Goal: Task Accomplishment & Management: Complete application form

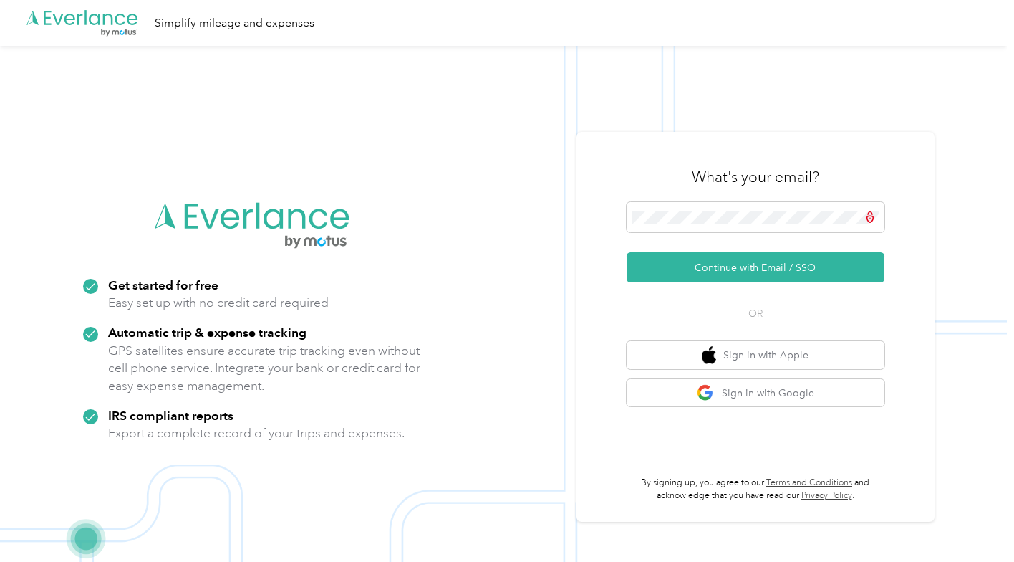
click at [721, 264] on button "Continue with Email / SSO" at bounding box center [756, 267] width 258 height 30
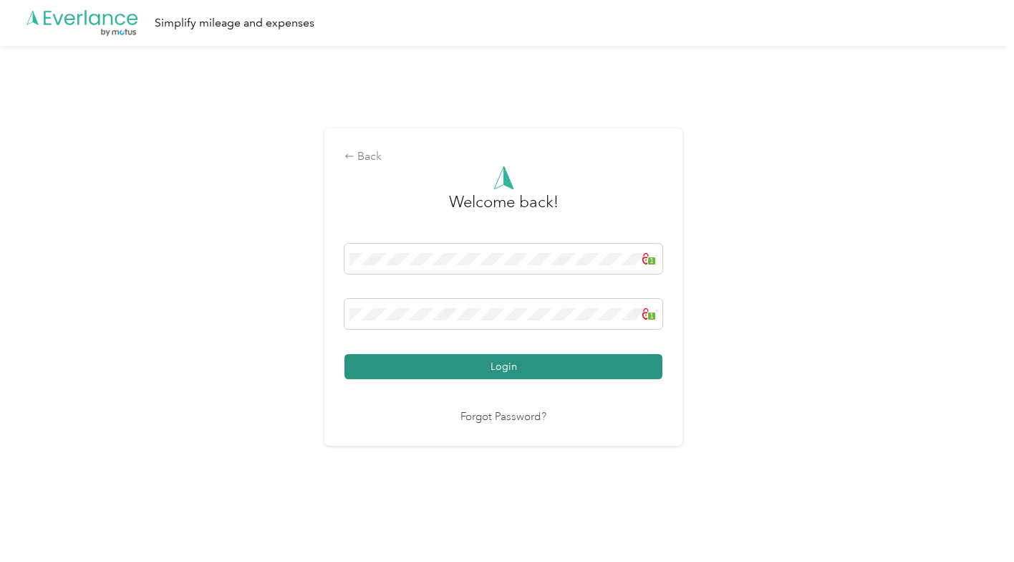
click at [522, 363] on button "Login" at bounding box center [504, 366] width 318 height 25
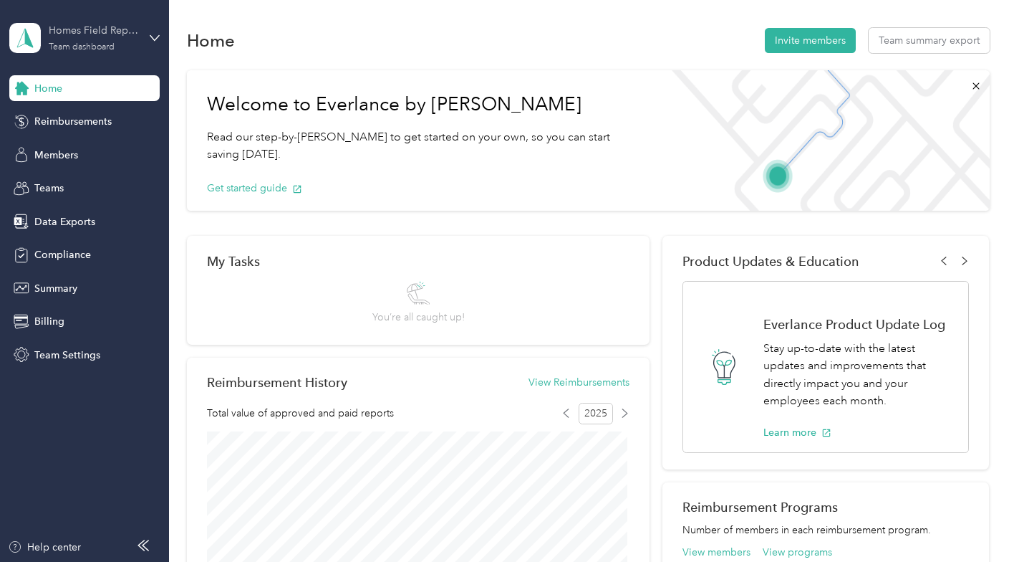
click at [107, 42] on div "Homes Field Representatives Team dashboard" at bounding box center [94, 37] width 90 height 29
click at [92, 143] on div "Personal dashboard" at bounding box center [67, 149] width 90 height 15
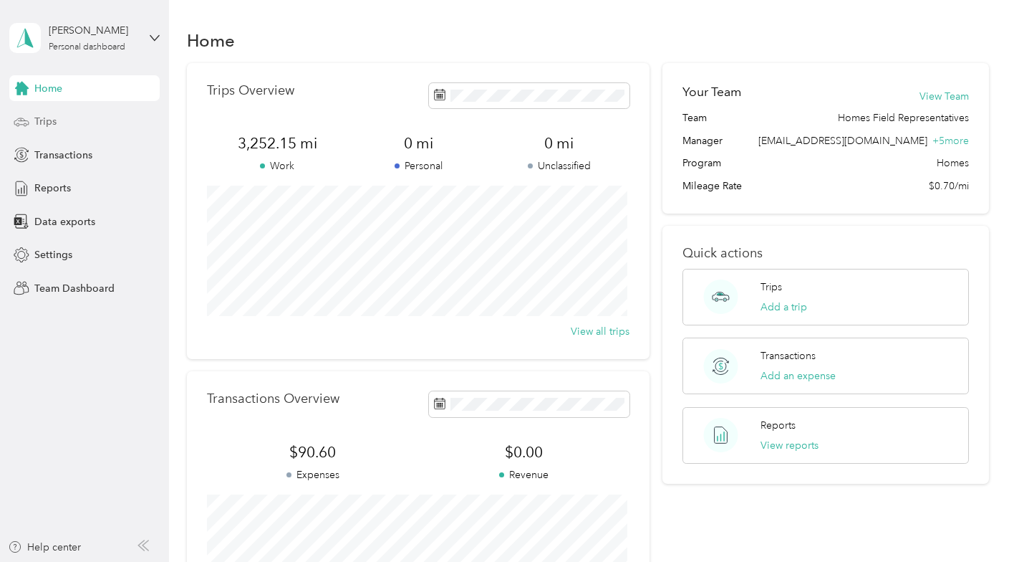
click at [58, 122] on div "Trips" at bounding box center [84, 122] width 150 height 26
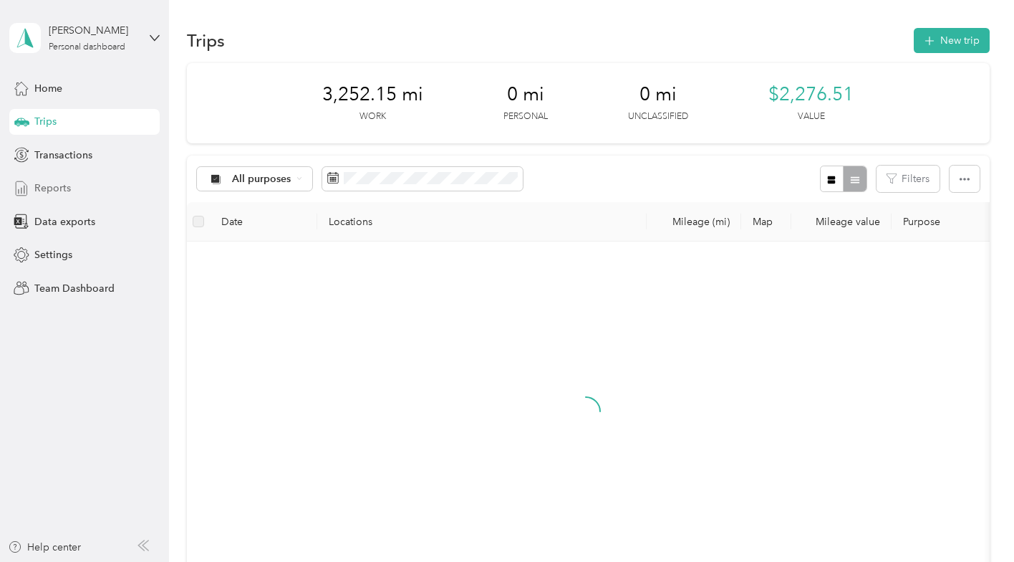
click at [62, 193] on span "Reports" at bounding box center [52, 188] width 37 height 15
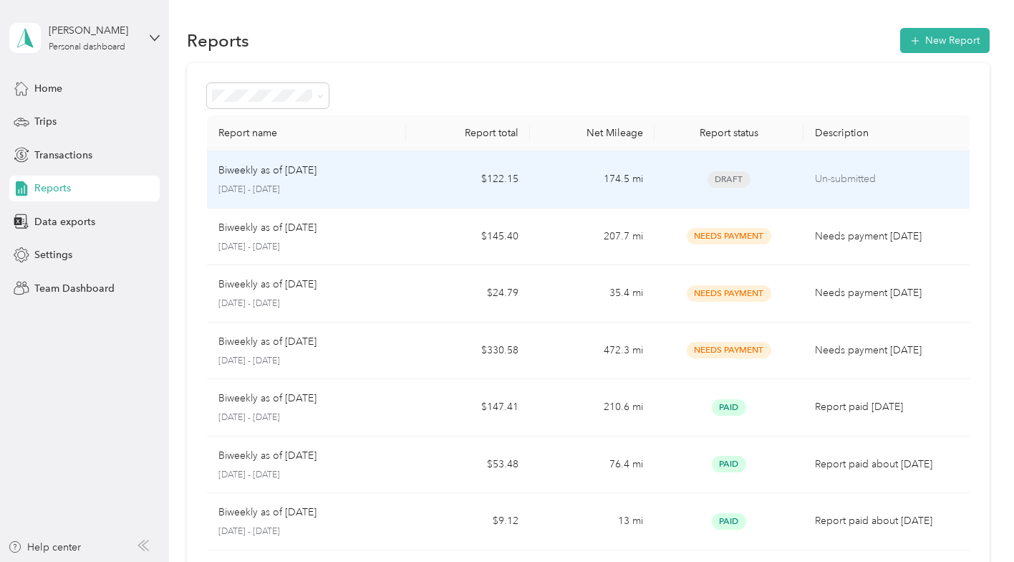
click at [317, 173] on p "Biweekly as of [DATE]" at bounding box center [267, 171] width 98 height 16
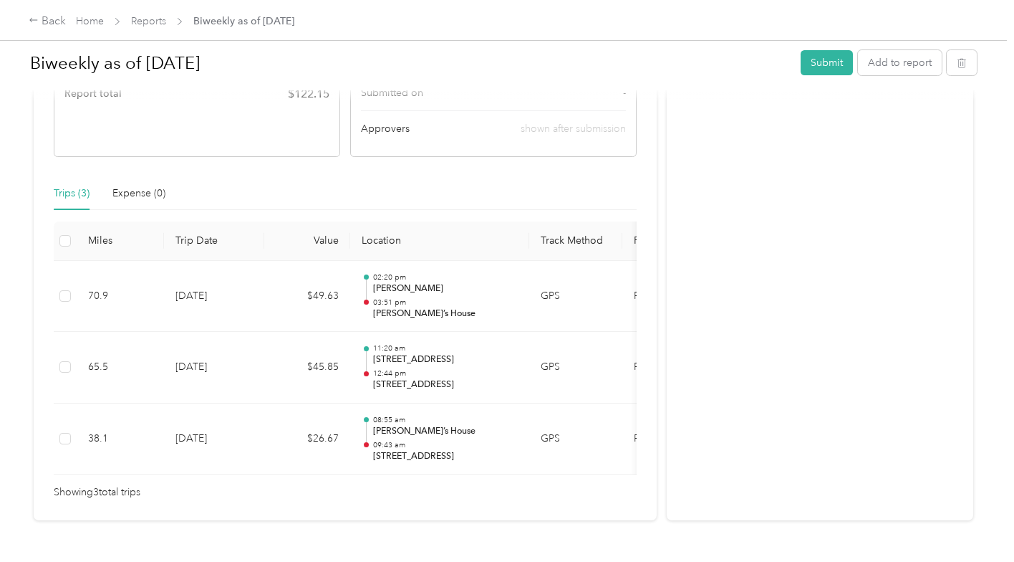
scroll to position [303, 0]
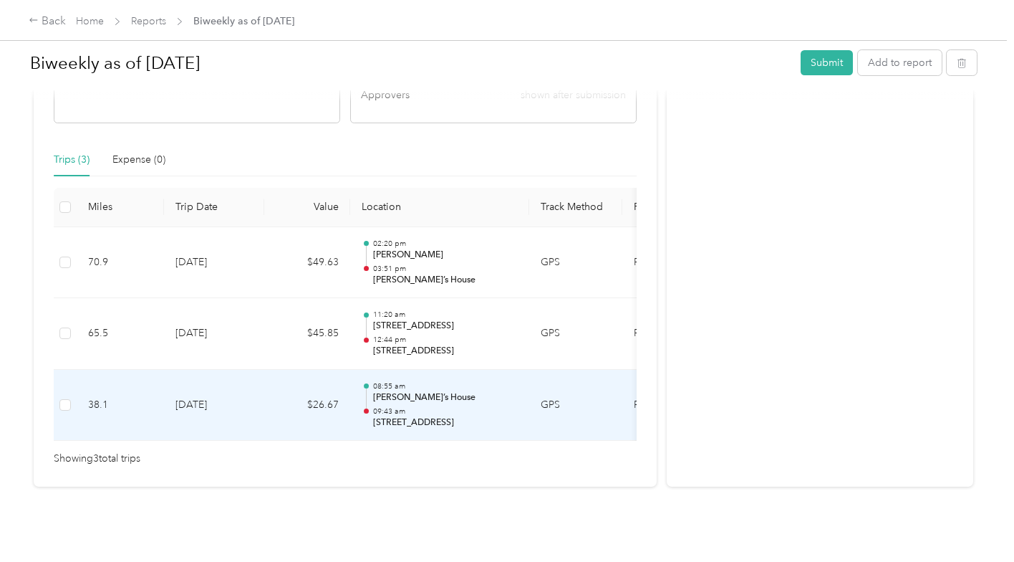
click at [413, 383] on div "08:55 am [PERSON_NAME]’s House 09:43 am [STREET_ADDRESS]" at bounding box center [445, 405] width 145 height 48
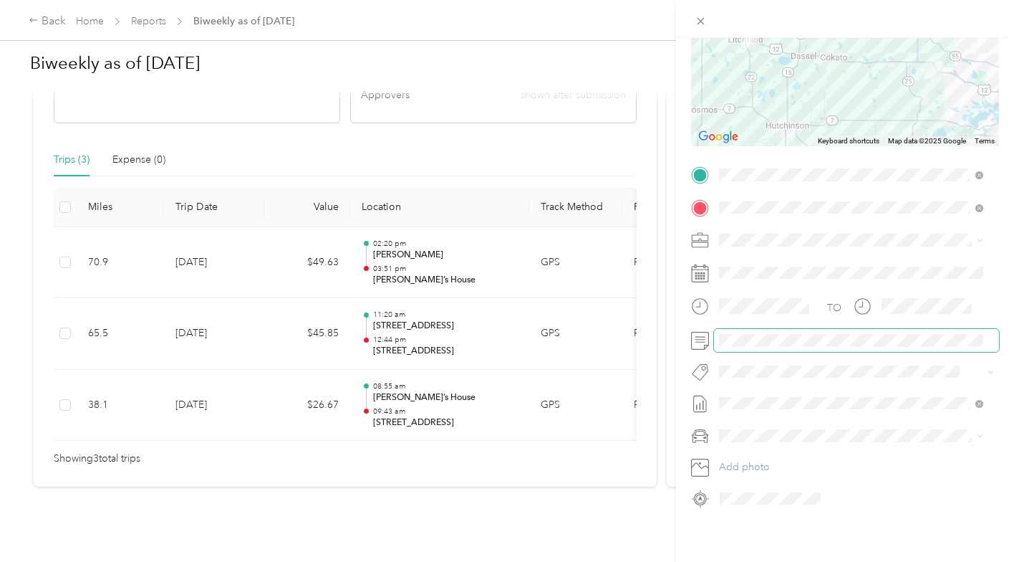
scroll to position [0, 0]
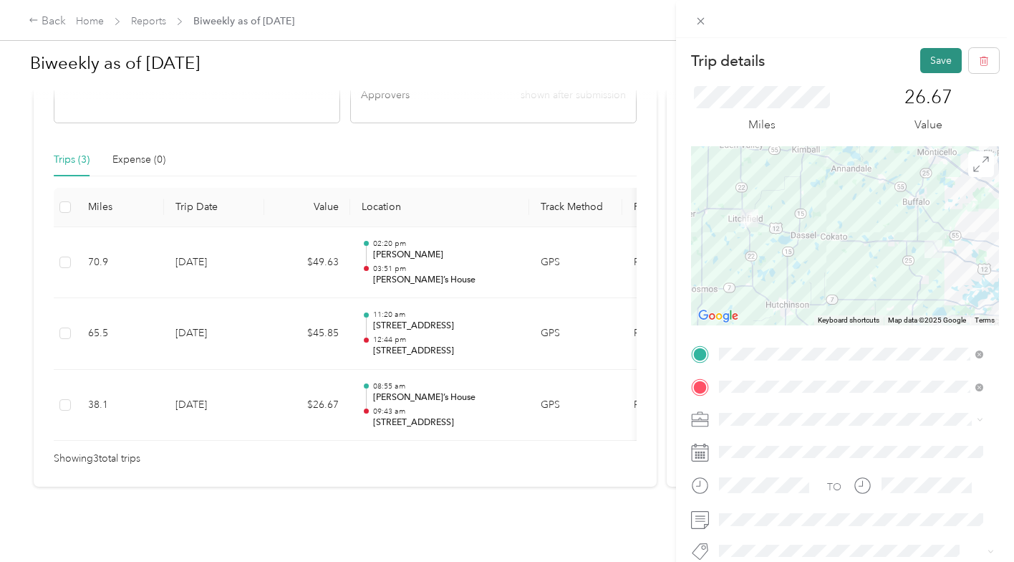
click at [920, 60] on button "Save" at bounding box center [941, 60] width 42 height 25
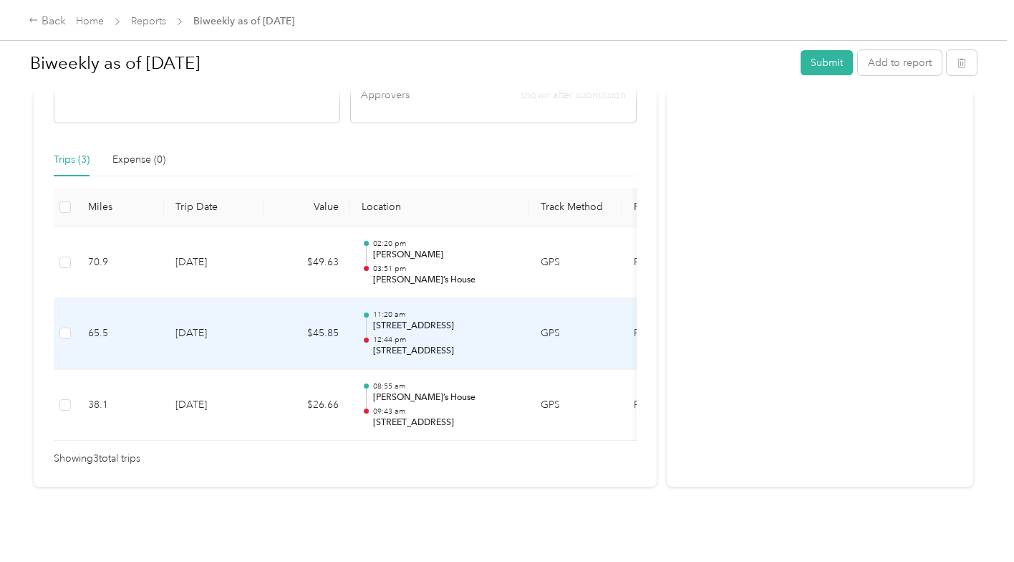
click at [496, 345] on p "[STREET_ADDRESS]" at bounding box center [445, 351] width 145 height 13
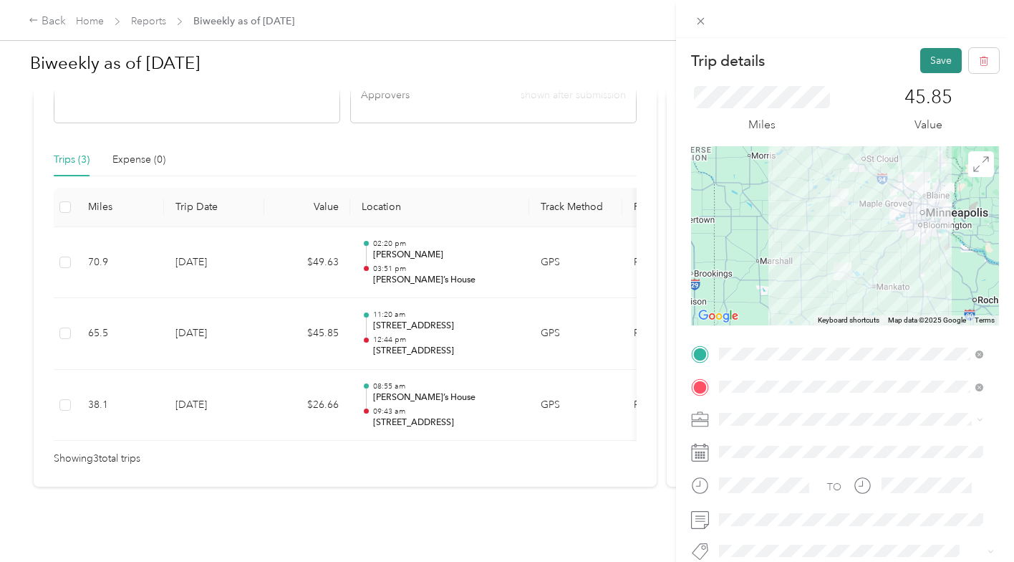
click at [923, 61] on button "Save" at bounding box center [941, 60] width 42 height 25
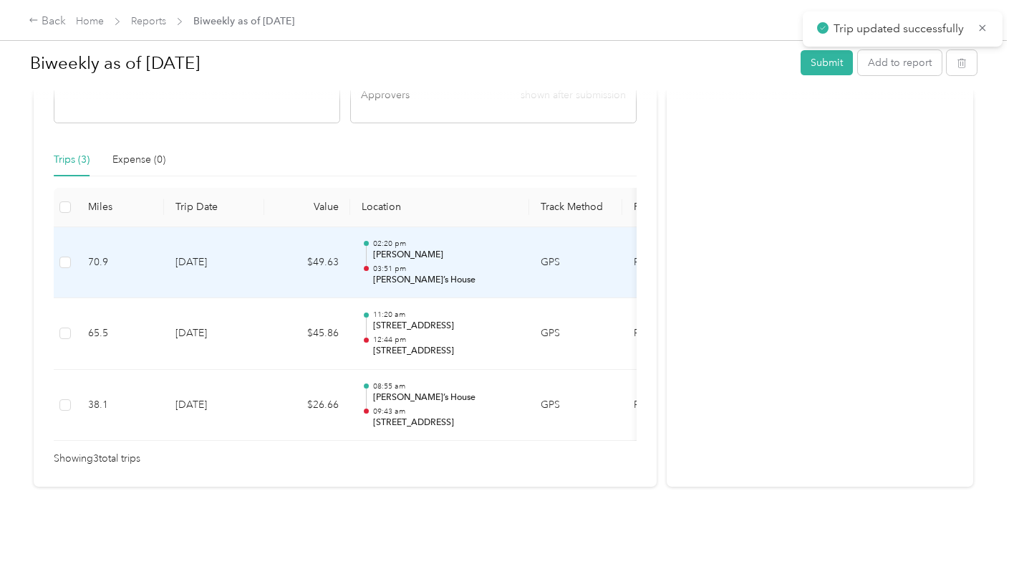
click at [432, 249] on p "[PERSON_NAME]" at bounding box center [445, 255] width 145 height 13
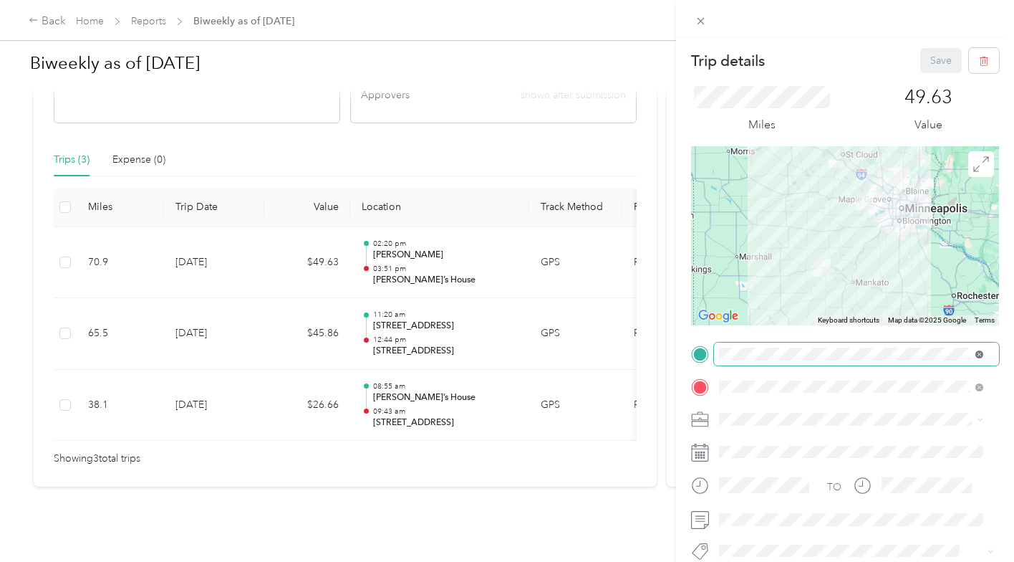
click at [976, 352] on icon at bounding box center [980, 354] width 8 height 8
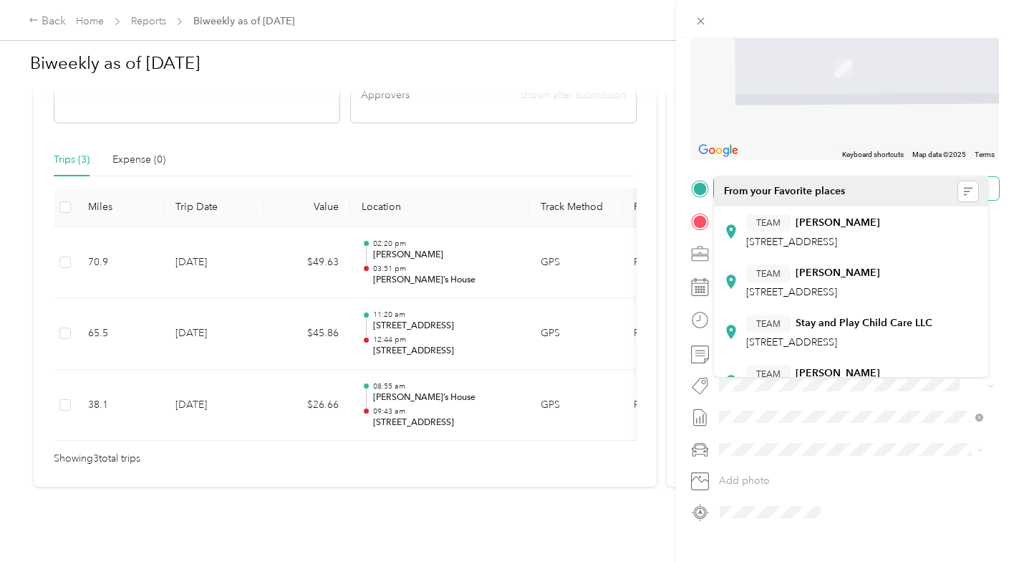
scroll to position [190, 0]
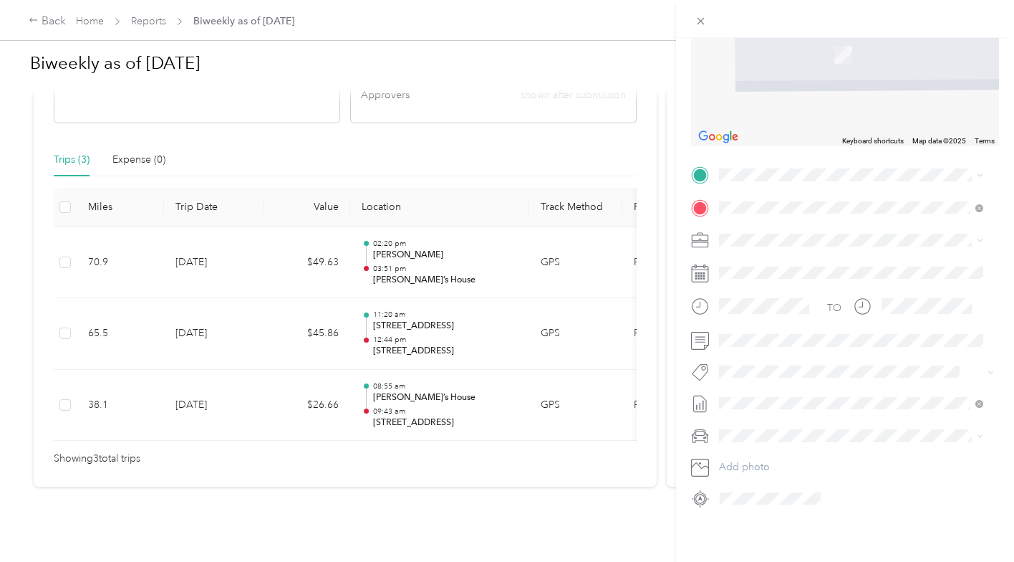
click at [790, 222] on span "[STREET_ADDRESS][US_STATE]" at bounding box center [817, 215] width 143 height 13
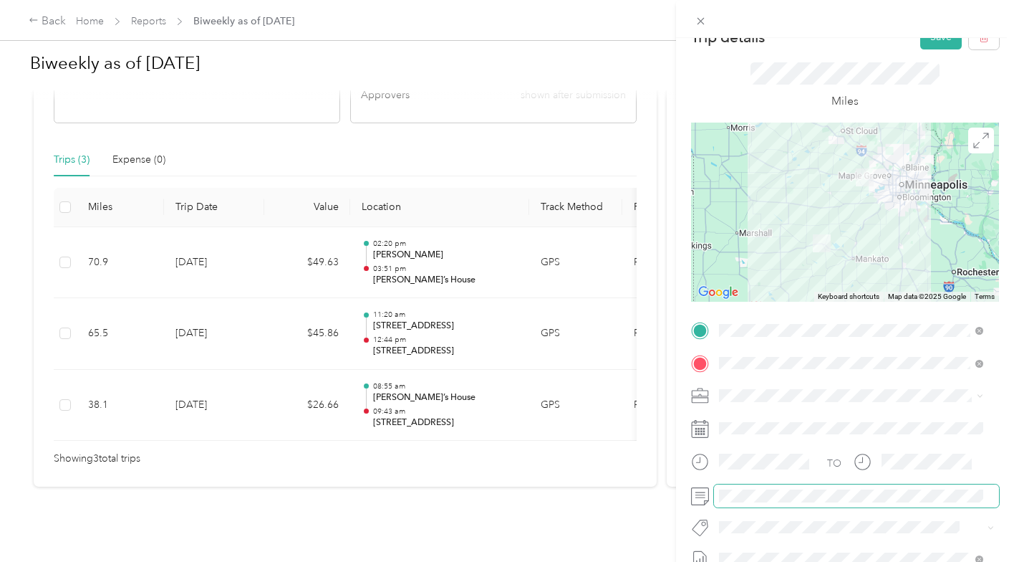
scroll to position [0, 0]
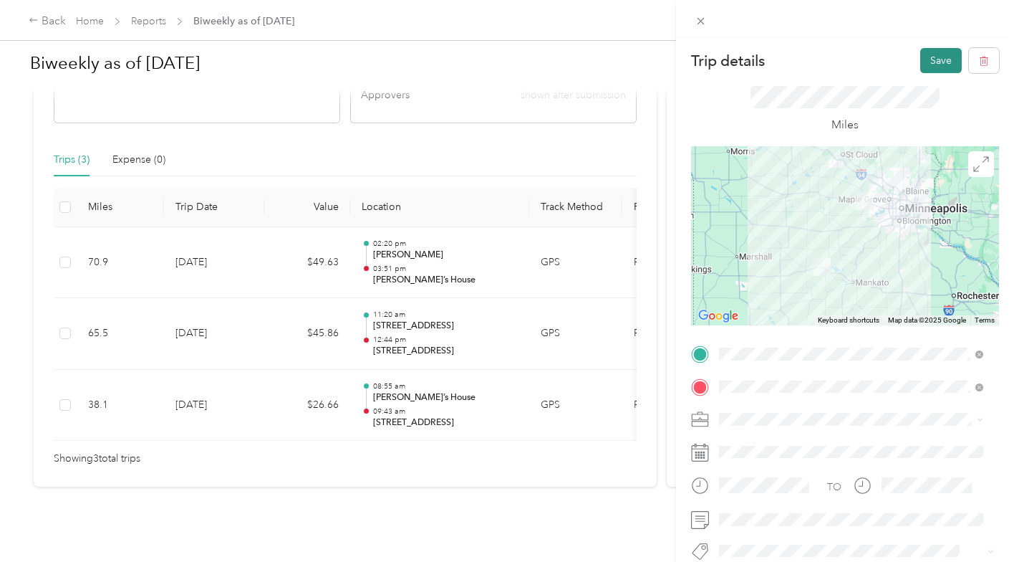
click at [938, 64] on button "Save" at bounding box center [941, 60] width 42 height 25
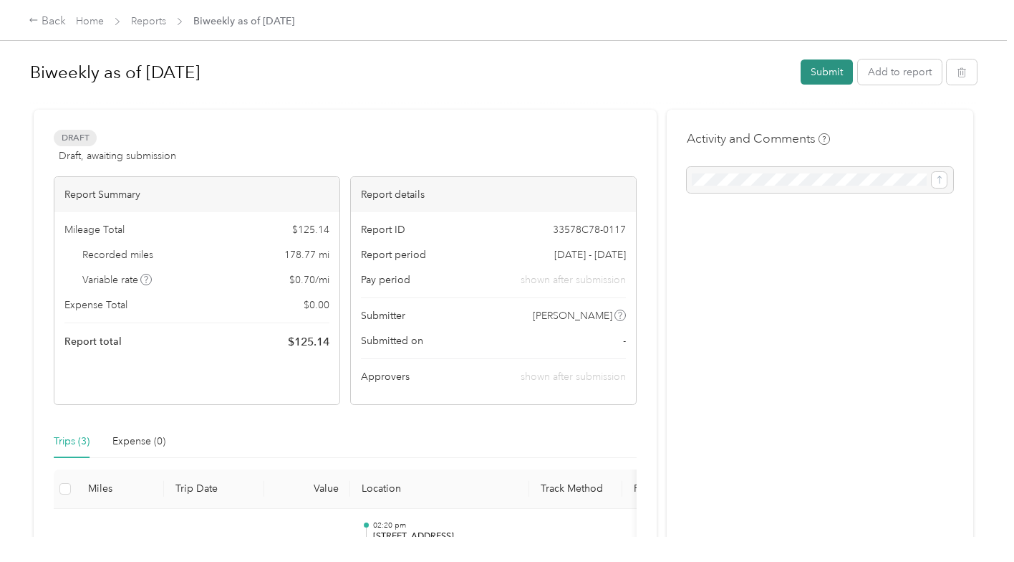
click at [819, 75] on button "Submit" at bounding box center [827, 71] width 52 height 25
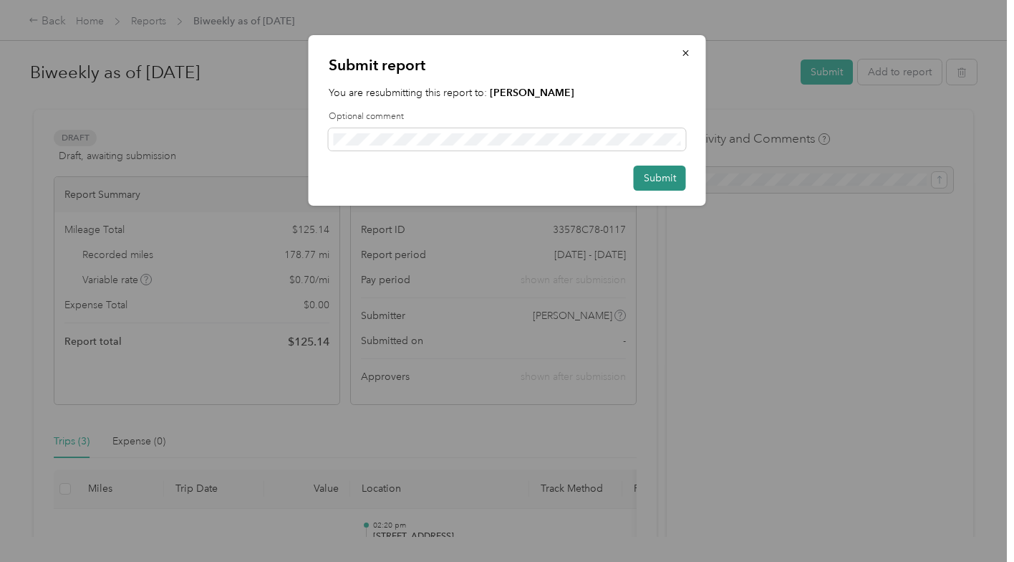
click at [656, 180] on button "Submit" at bounding box center [660, 177] width 52 height 25
